Goal: Task Accomplishment & Management: Use online tool/utility

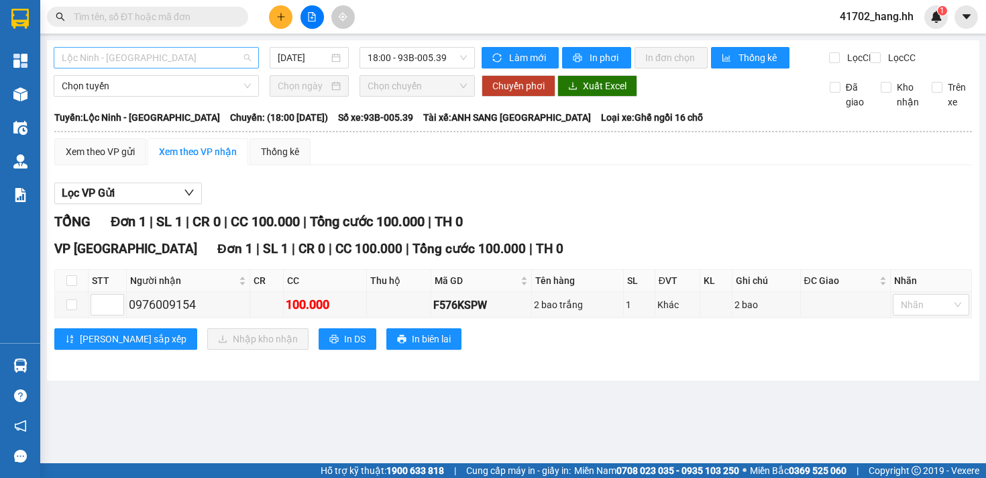
click at [201, 52] on span "Lộc Ninh - [GEOGRAPHIC_DATA]" at bounding box center [156, 58] width 189 height 20
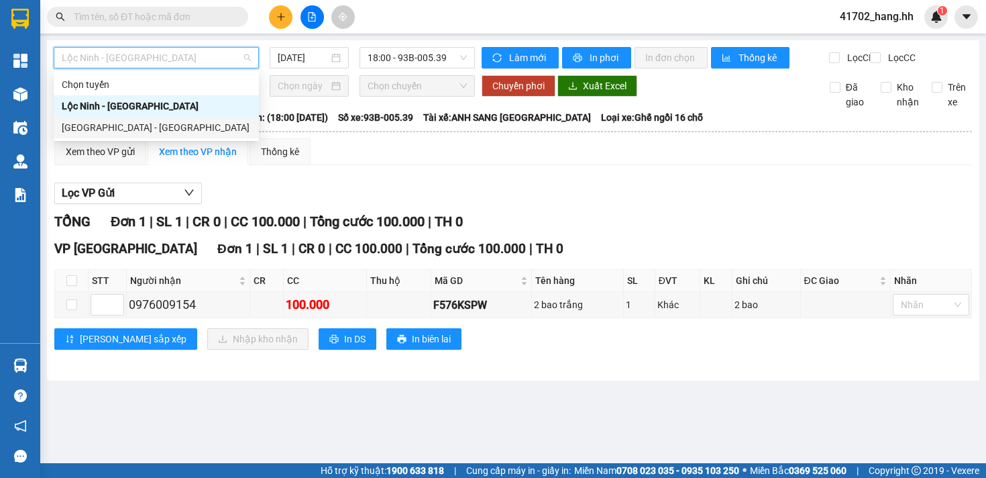
click at [124, 122] on div "[GEOGRAPHIC_DATA] - [GEOGRAPHIC_DATA]" at bounding box center [156, 127] width 189 height 15
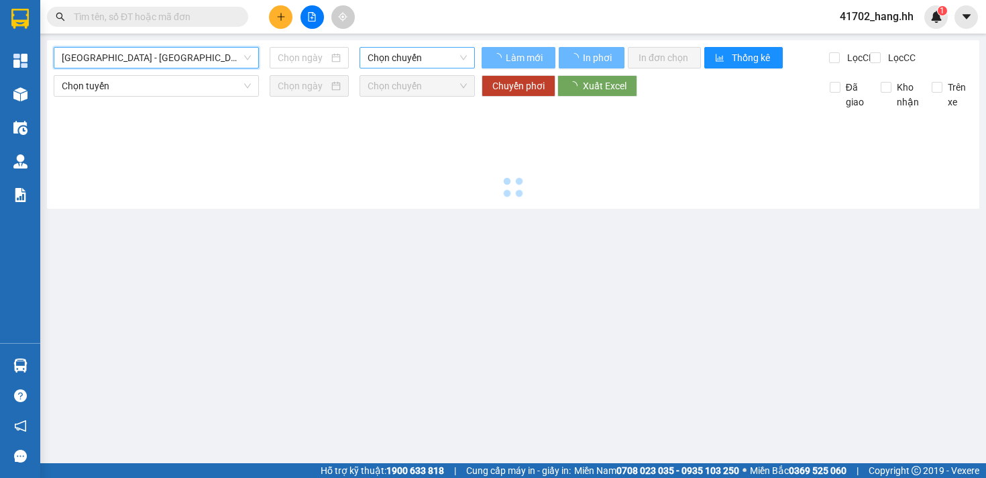
type input "[DATE]"
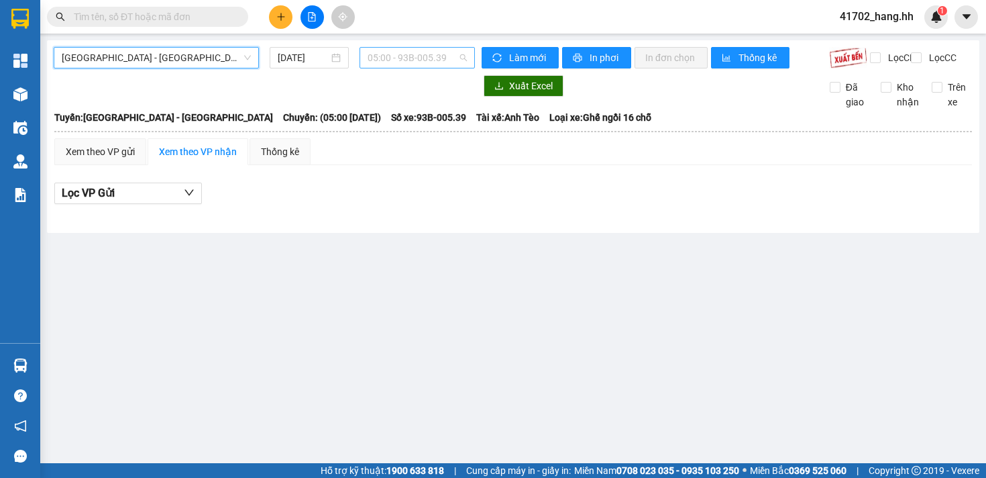
click at [403, 56] on span "05:00 - 93B-005.39" at bounding box center [417, 58] width 99 height 20
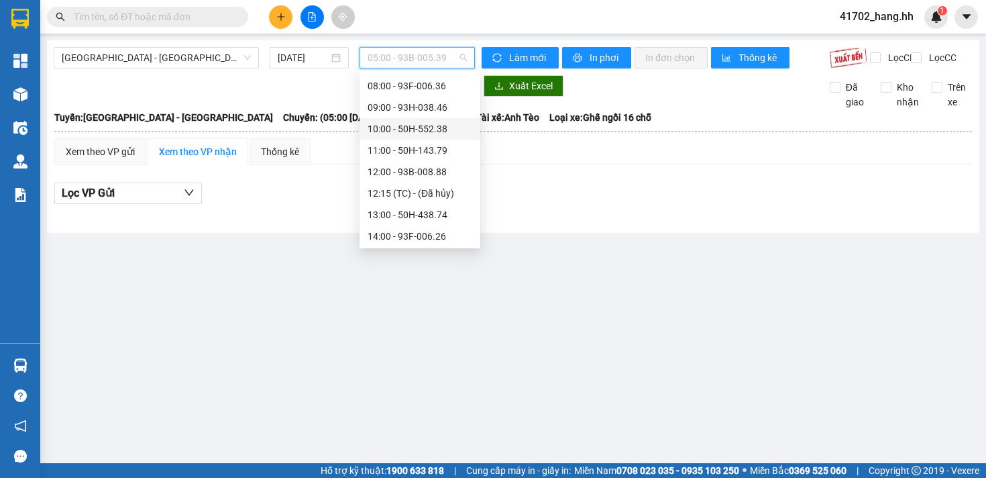
scroll to position [149, 0]
click at [452, 190] on div "15:00 - 93F-000.47" at bounding box center [420, 193] width 105 height 15
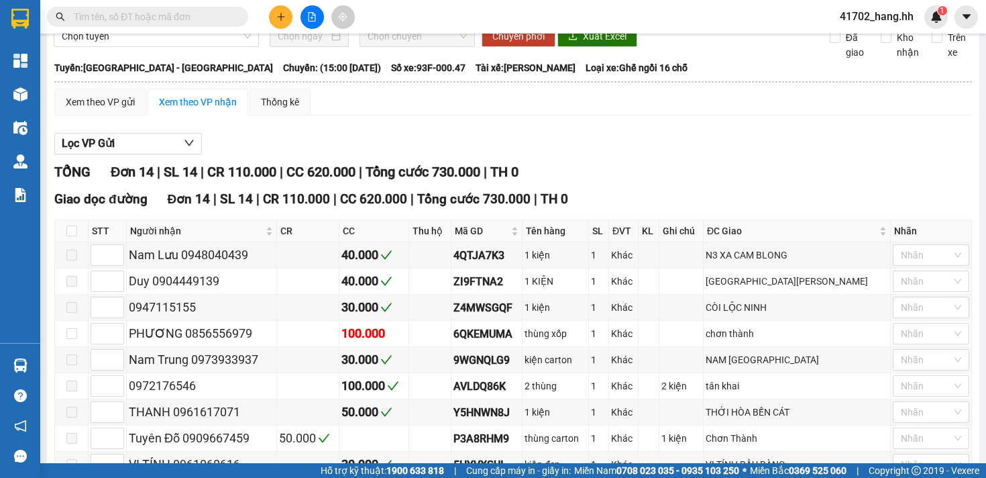
scroll to position [91, 0]
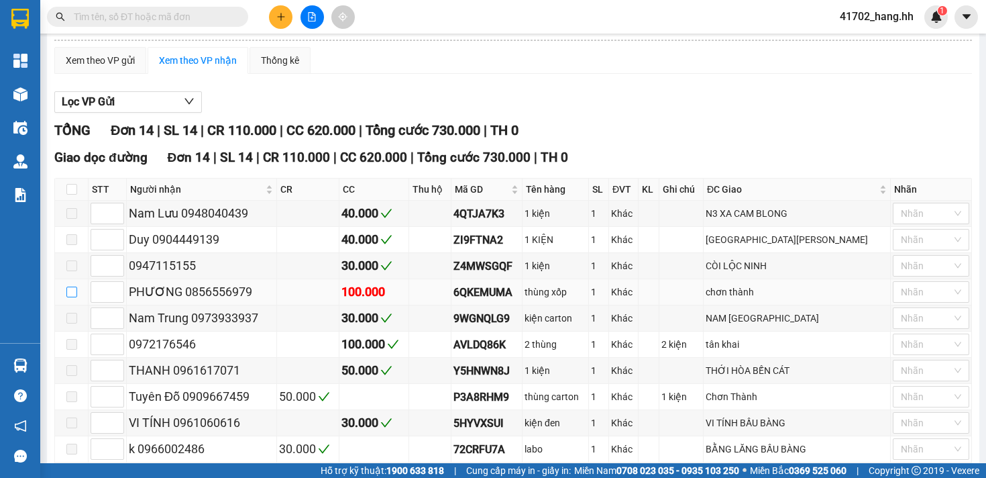
click at [70, 297] on input "checkbox" at bounding box center [71, 292] width 11 height 11
checkbox input "true"
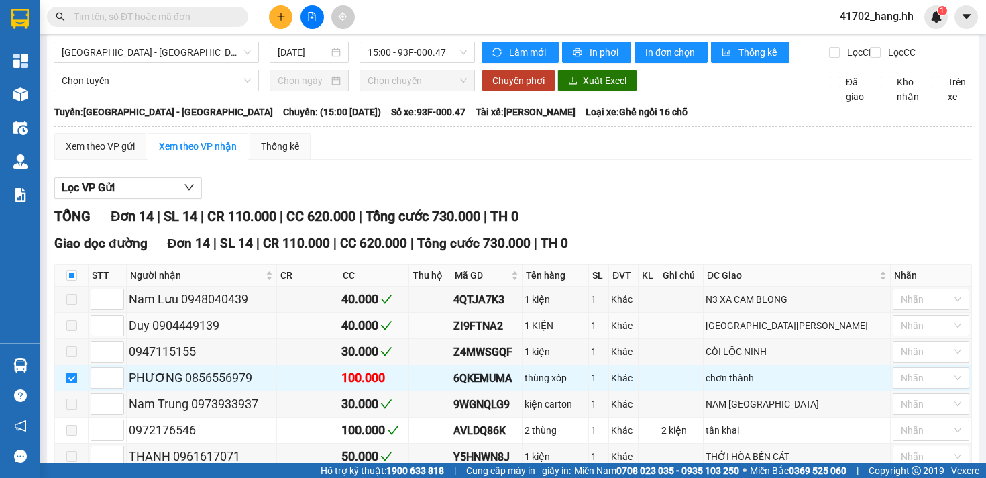
scroll to position [0, 0]
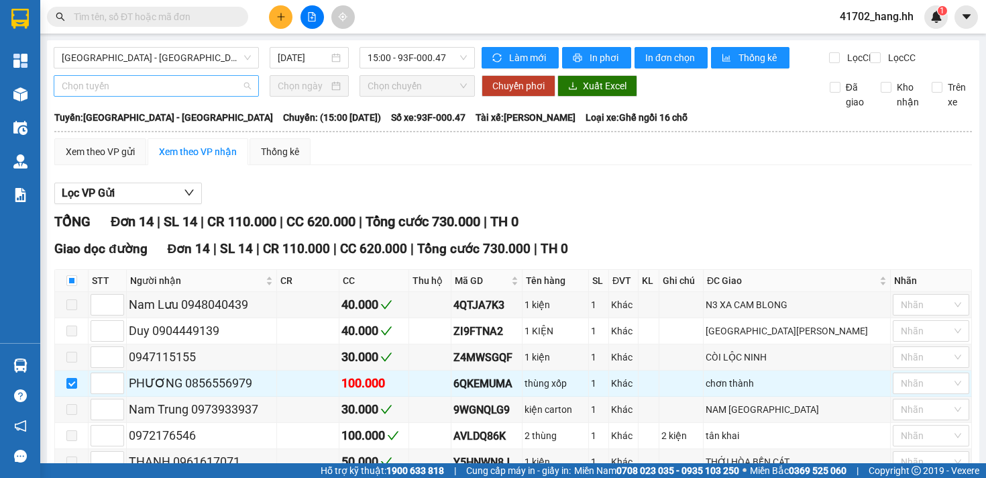
click at [191, 96] on span "Chọn tuyến" at bounding box center [156, 86] width 189 height 20
click at [165, 95] on span "Chọn tuyến" at bounding box center [156, 86] width 189 height 20
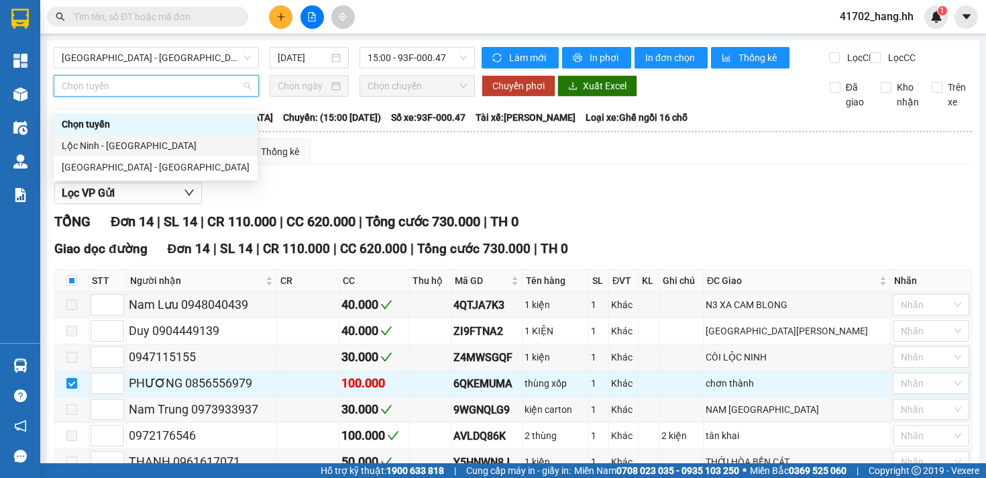
click at [127, 142] on div "Lộc Ninh - [GEOGRAPHIC_DATA]" at bounding box center [156, 145] width 188 height 15
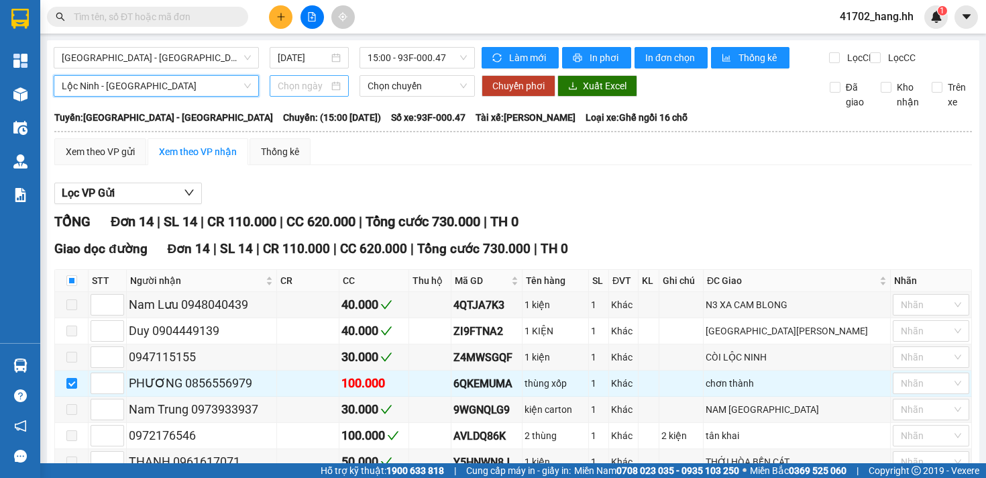
click at [297, 93] on input at bounding box center [303, 86] width 51 height 15
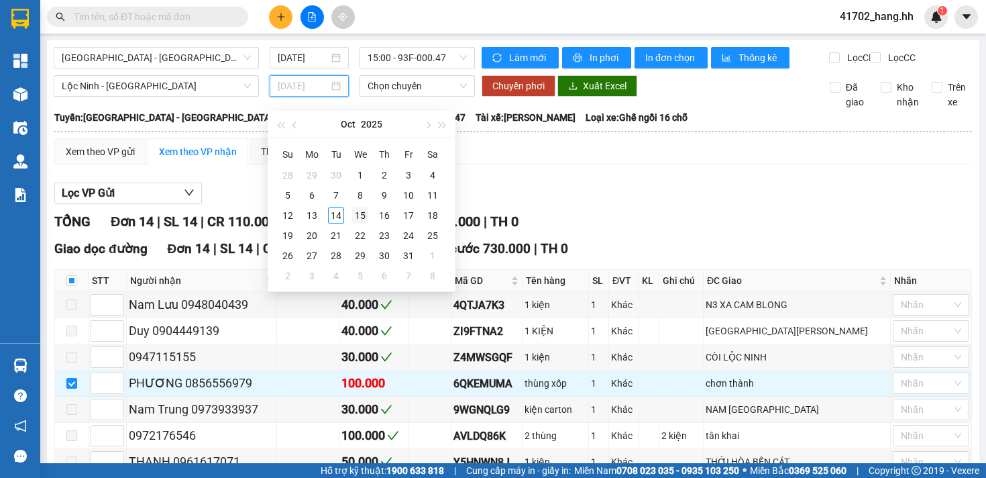
type input "[DATE]"
click at [362, 215] on div "15" at bounding box center [360, 215] width 16 height 16
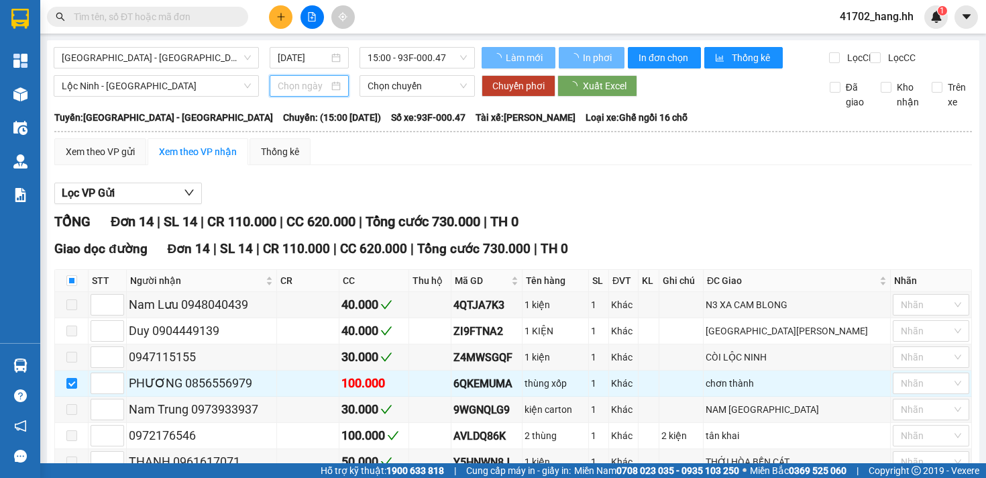
type input "[DATE]"
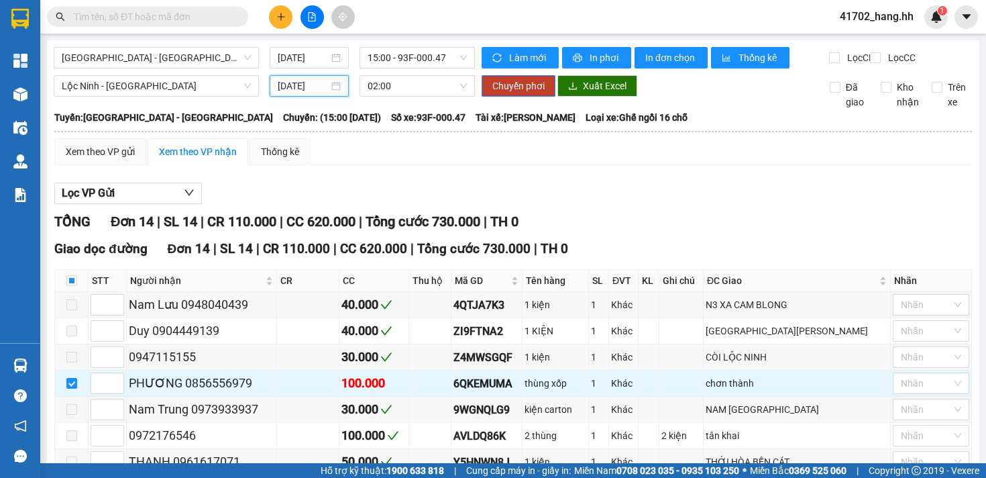
click at [431, 68] on div "[GEOGRAPHIC_DATA] - [GEOGRAPHIC_DATA] [DATE] 15:00 - 93F-000.47" at bounding box center [264, 57] width 421 height 21
click at [431, 96] on span "02:00" at bounding box center [417, 86] width 99 height 20
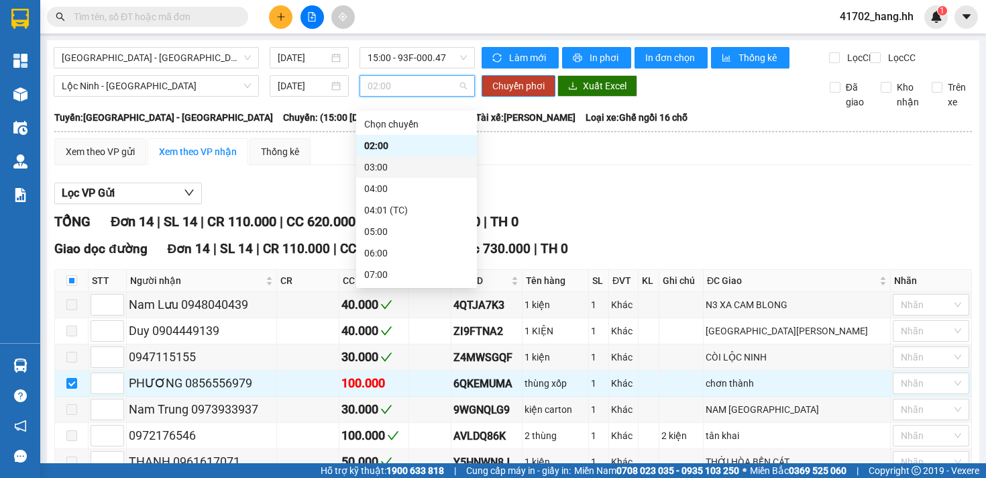
click at [400, 170] on div "03:00" at bounding box center [416, 167] width 105 height 15
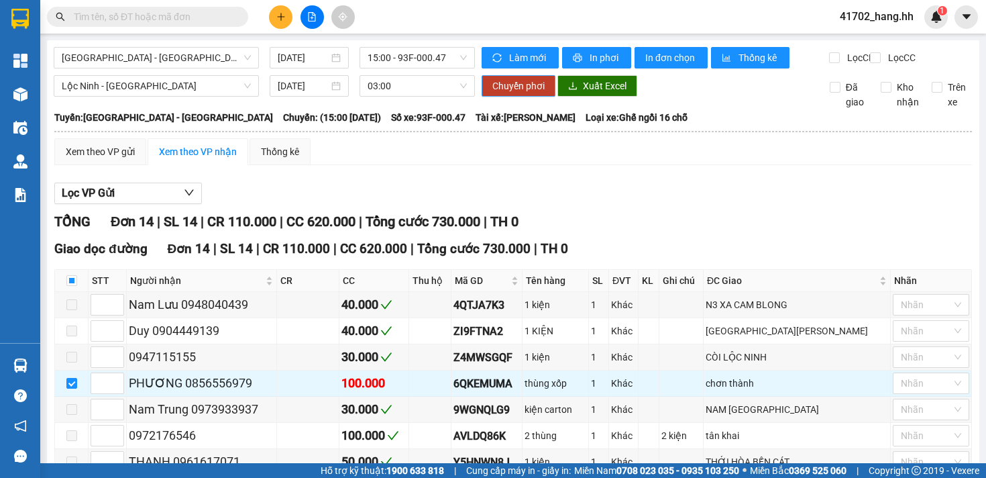
click at [503, 93] on span "Chuyển phơi" at bounding box center [518, 86] width 52 height 15
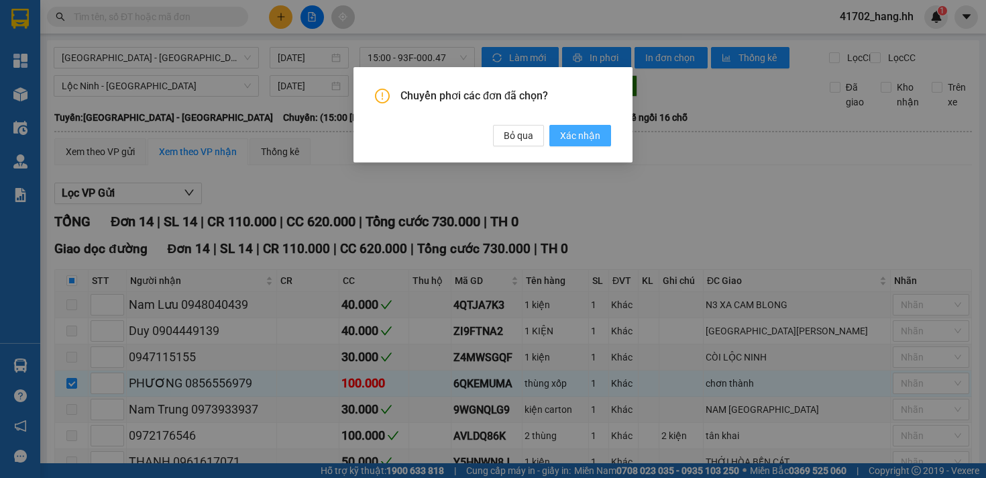
click at [586, 128] on span "Xác nhận" at bounding box center [580, 135] width 40 height 15
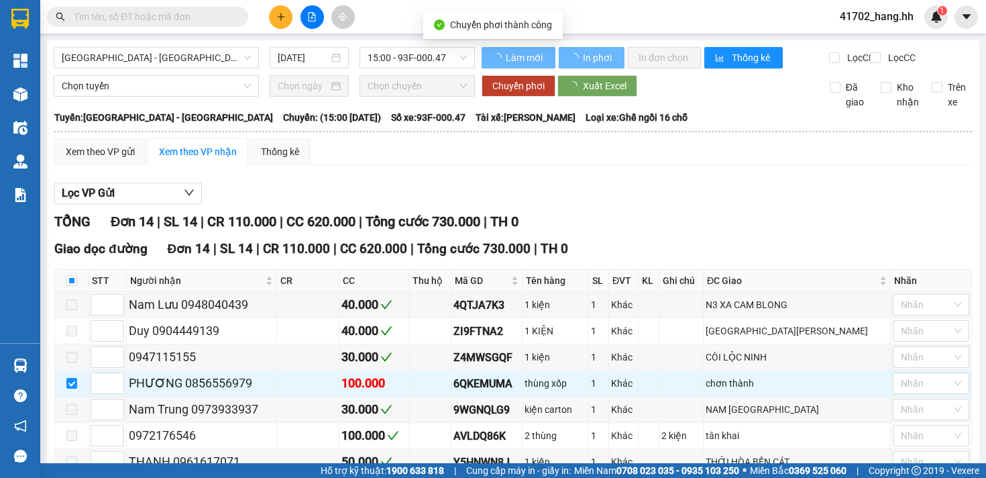
checkbox input "true"
type input "[DATE]"
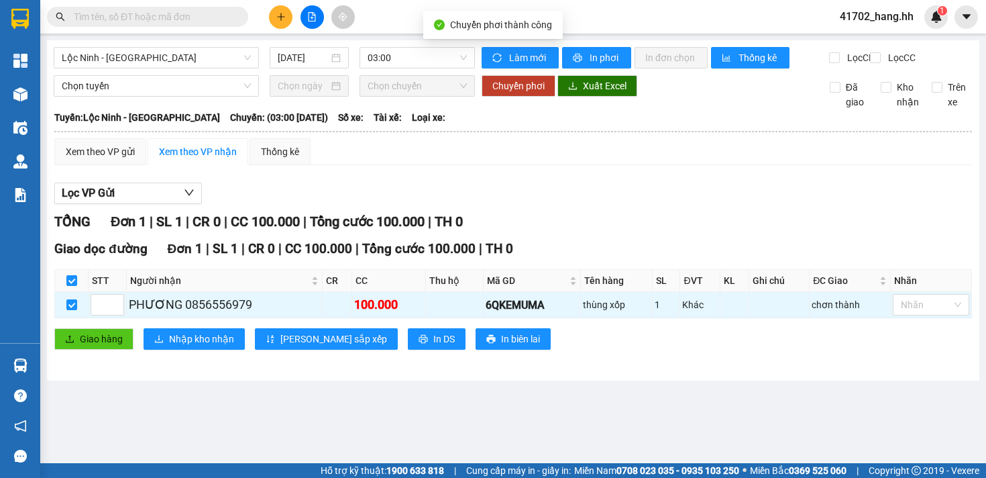
checkbox input "false"
